Goal: Transaction & Acquisition: Purchase product/service

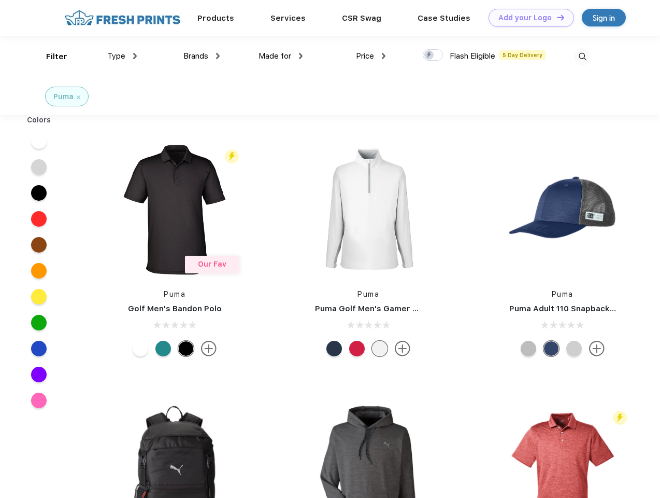
scroll to position [1, 0]
click at [528, 18] on link "Add your Logo Design Tool" at bounding box center [532, 18] width 86 height 18
click at [0, 0] on div "Design Tool" at bounding box center [0, 0] width 0 height 0
click at [556, 17] on link "Add your Logo Design Tool" at bounding box center [532, 18] width 86 height 18
click at [50, 56] on div "Filter" at bounding box center [56, 57] width 21 height 12
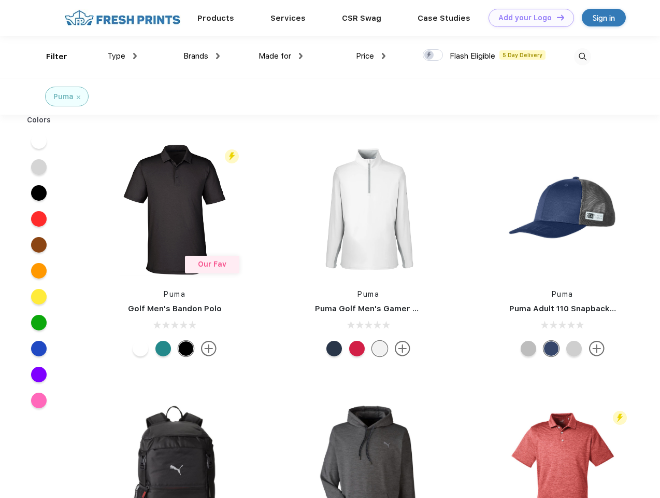
click at [122, 56] on span "Type" at bounding box center [116, 55] width 18 height 9
click at [202, 56] on span "Brands" at bounding box center [195, 55] width 25 height 9
click at [281, 56] on span "Made for" at bounding box center [275, 55] width 33 height 9
click at [371, 56] on span "Price" at bounding box center [365, 55] width 18 height 9
click at [433, 55] on div at bounding box center [433, 54] width 20 height 11
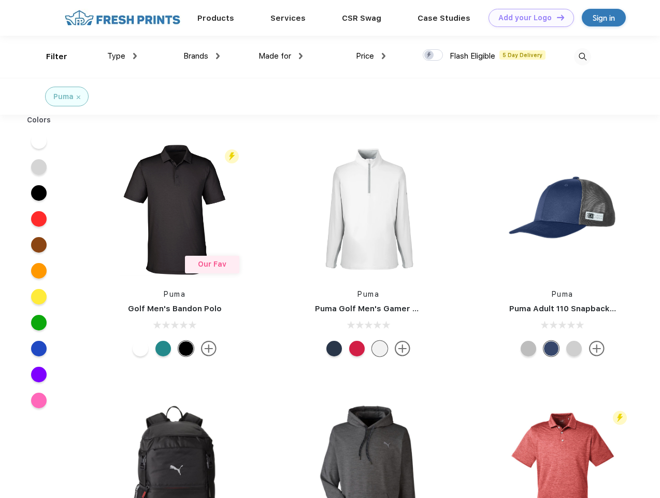
click at [430, 55] on input "checkbox" at bounding box center [426, 52] width 7 height 7
click at [583, 56] on img at bounding box center [582, 56] width 17 height 17
